Goal: Task Accomplishment & Management: Use online tool/utility

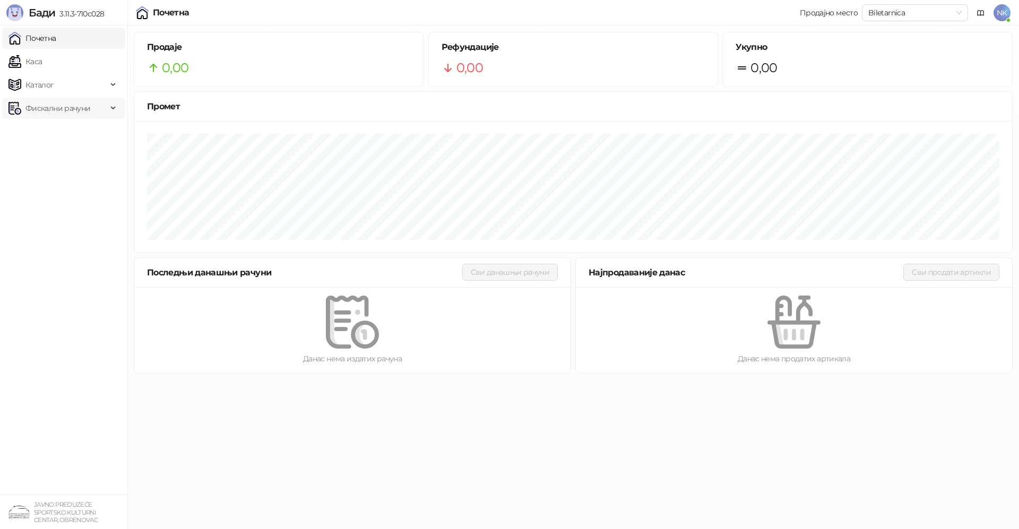
click at [61, 107] on span "Фискални рачуни" at bounding box center [57, 108] width 65 height 21
click at [69, 154] on link "По данима" at bounding box center [41, 154] width 56 height 21
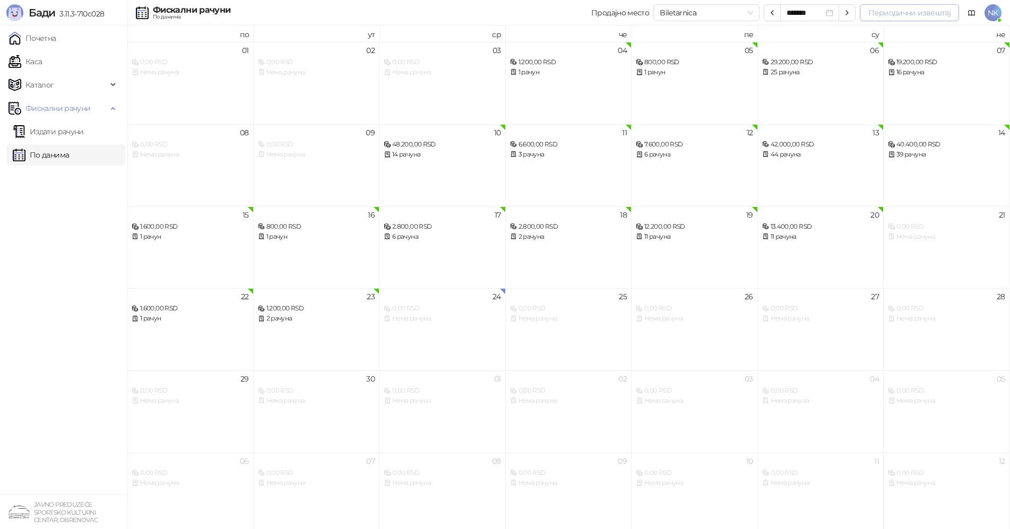
click at [887, 10] on button "Периодични извештај" at bounding box center [909, 12] width 99 height 17
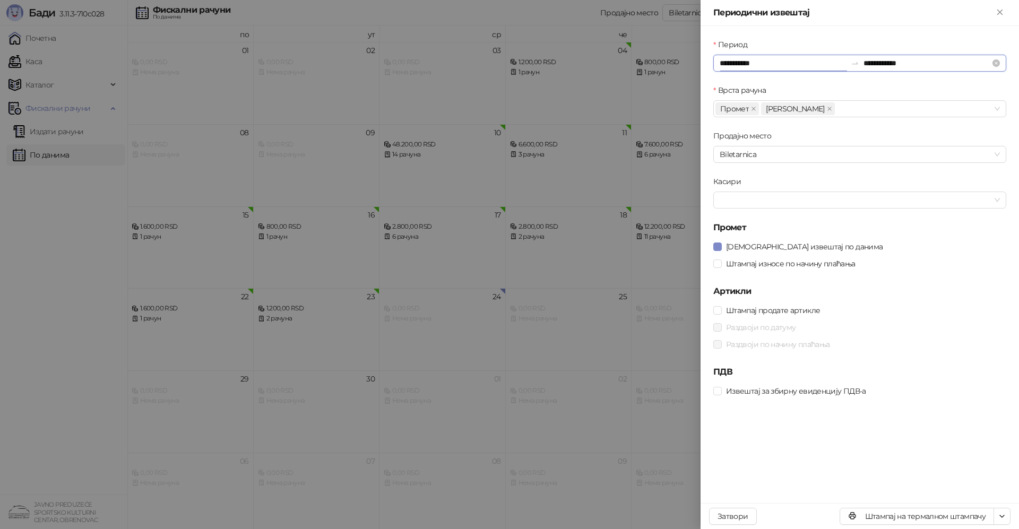
click at [751, 64] on input "**********" at bounding box center [782, 63] width 127 height 12
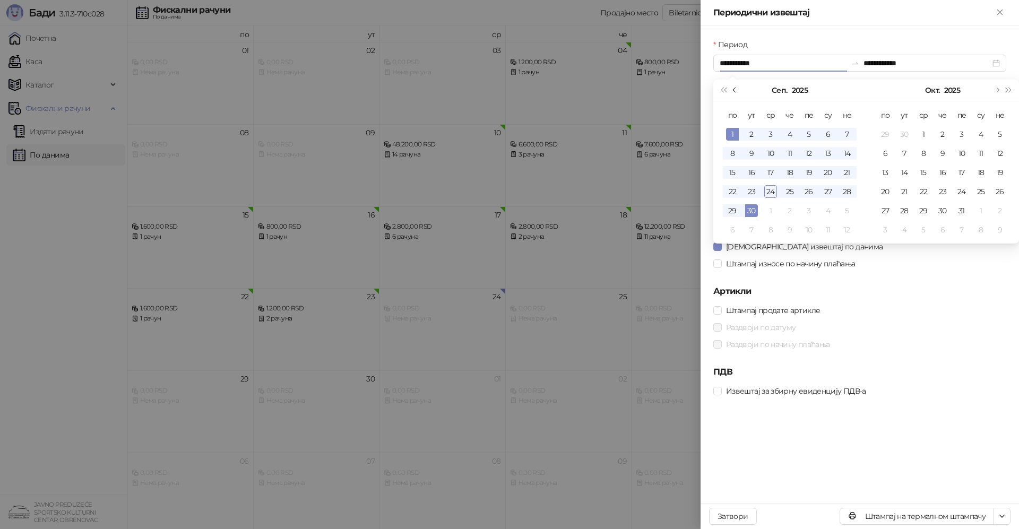
click at [732, 89] on button "Претходни месец (PageUp)" at bounding box center [735, 90] width 12 height 21
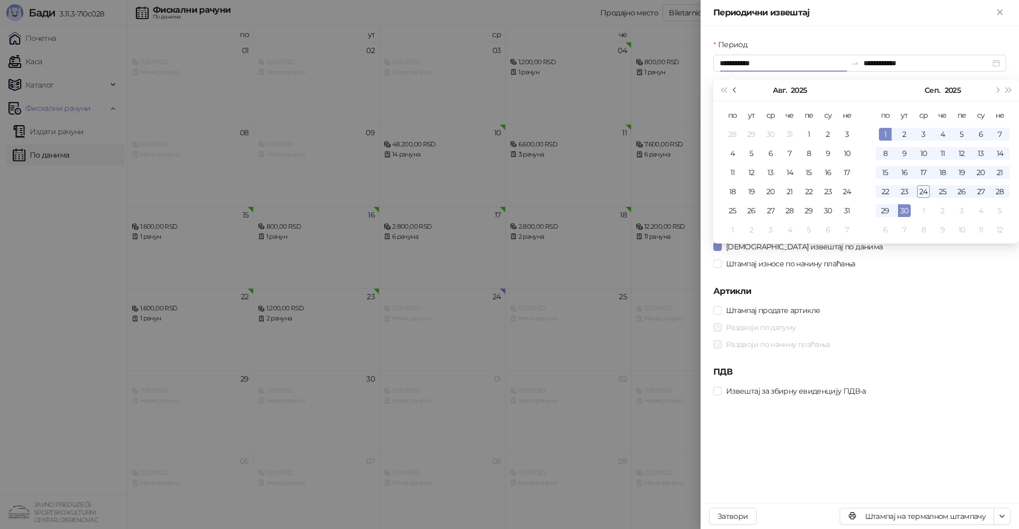
click at [732, 89] on button "Претходни месец (PageUp)" at bounding box center [735, 90] width 12 height 21
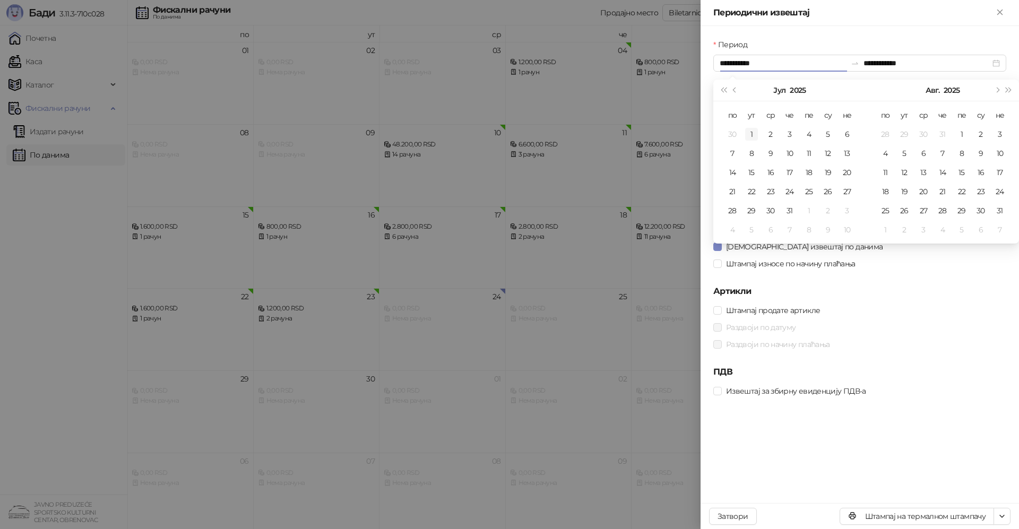
type input "**********"
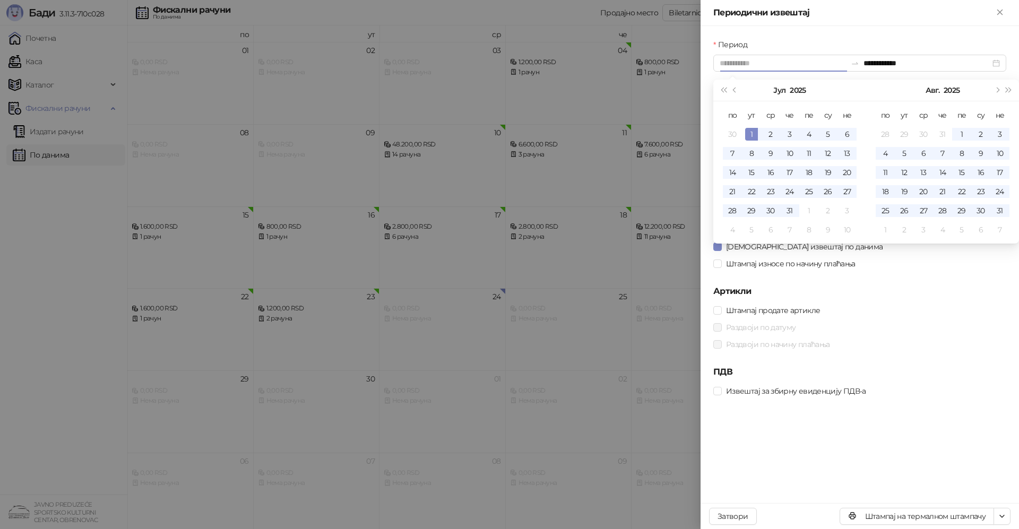
click at [752, 131] on div "1" at bounding box center [751, 134] width 13 height 13
click at [1000, 89] on button "Следећи месец (PageDown)" at bounding box center [997, 90] width 12 height 21
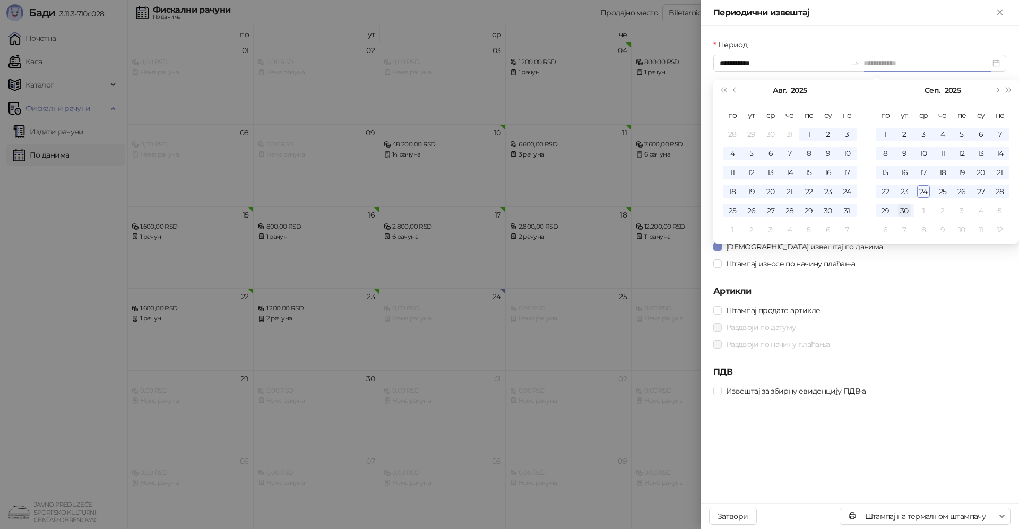
type input "**********"
click at [902, 212] on div "30" at bounding box center [904, 210] width 13 height 13
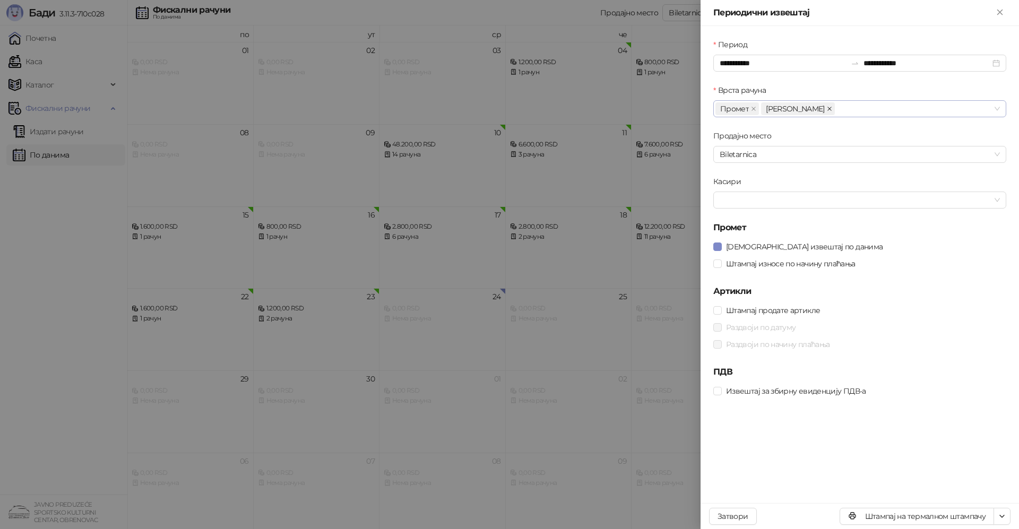
click at [827, 108] on icon "close" at bounding box center [829, 108] width 5 height 5
click at [763, 156] on span "Biletarnica" at bounding box center [859, 154] width 280 height 16
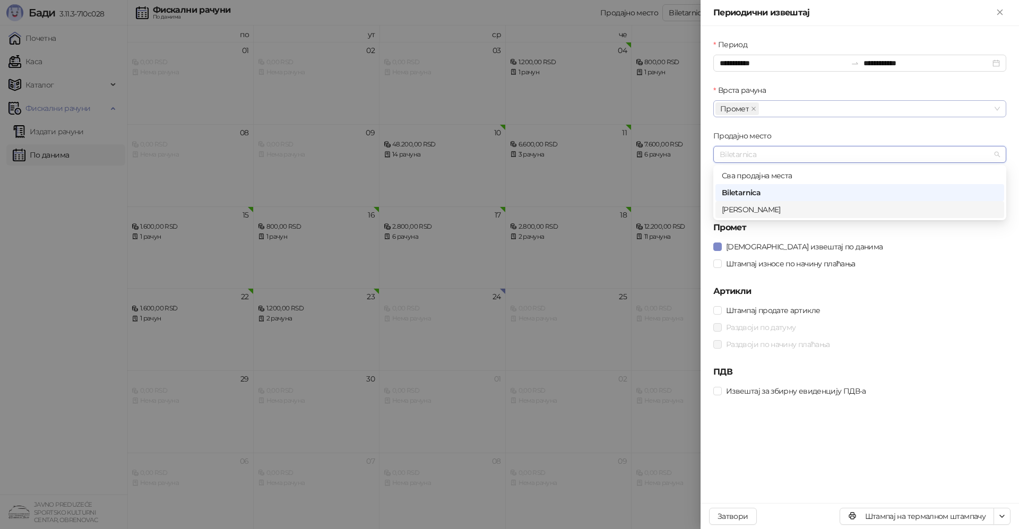
click at [740, 212] on div "[PERSON_NAME]" at bounding box center [860, 210] width 276 height 12
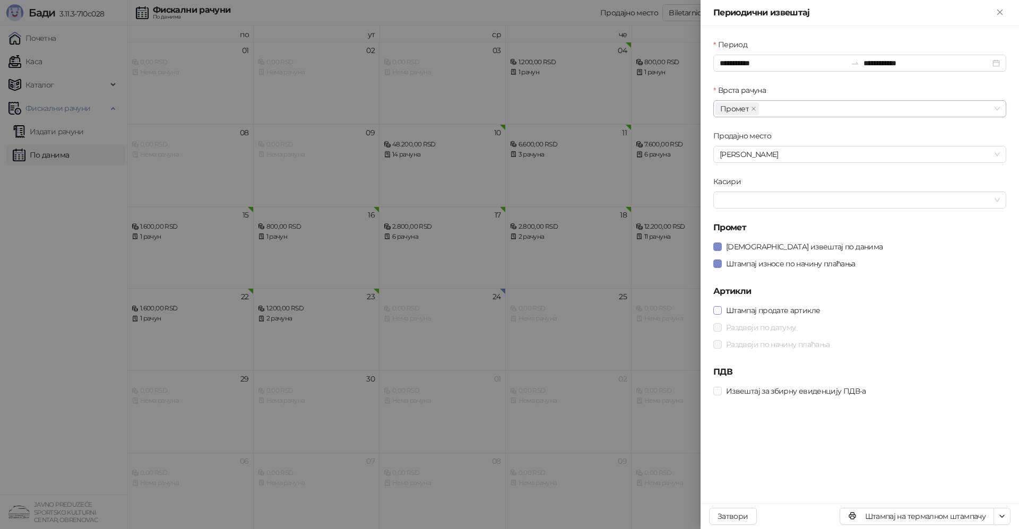
click at [721, 312] on span at bounding box center [717, 310] width 8 height 8
click at [1005, 515] on icon "button" at bounding box center [1001, 516] width 8 height 8
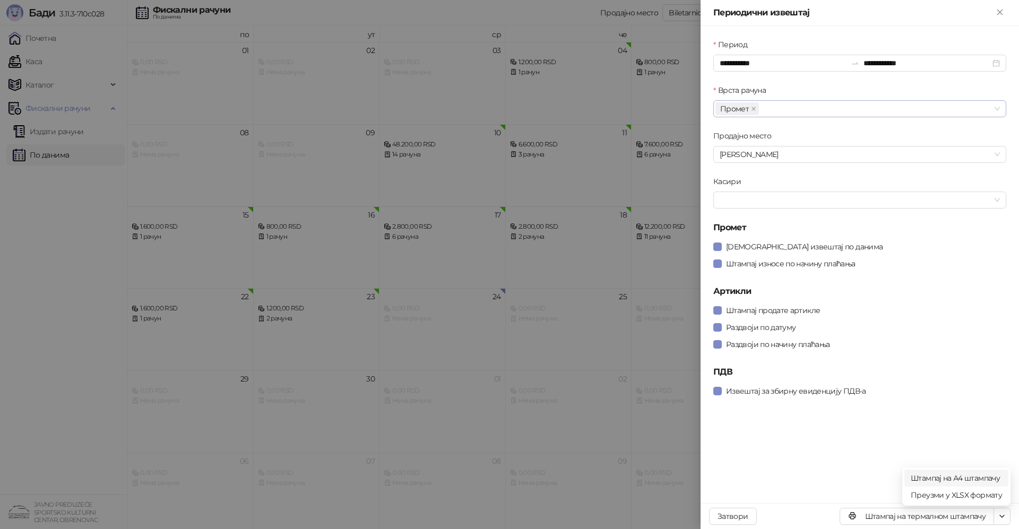
click at [960, 479] on span "Штампај на А4 штампачу" at bounding box center [955, 478] width 91 height 12
